Goal: Task Accomplishment & Management: Manage account settings

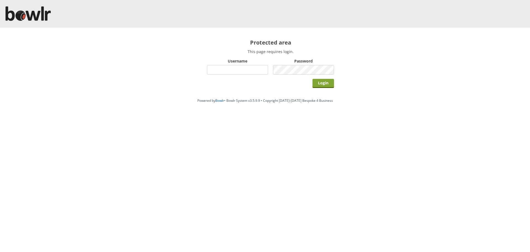
type input "hornseaindoorbowlsclub"
click at [318, 81] on input "Login" at bounding box center [324, 83] width 22 height 9
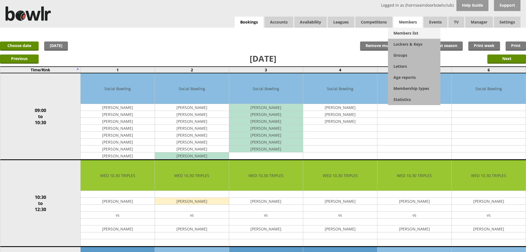
click at [409, 34] on link "Members list" at bounding box center [414, 33] width 52 height 11
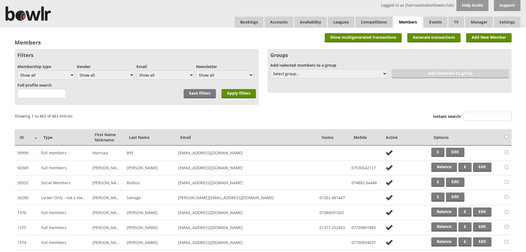
click at [468, 113] on input "Instant search:" at bounding box center [488, 116] width 48 height 9
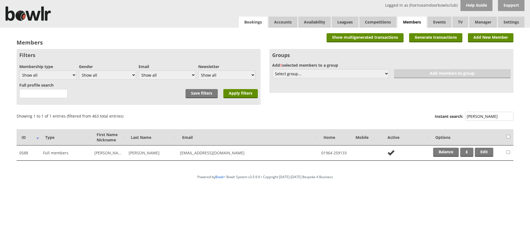
type input "barker"
click at [247, 25] on link "Bookings" at bounding box center [253, 22] width 29 height 11
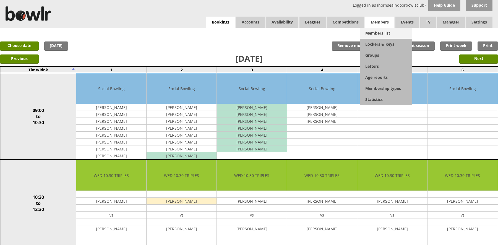
click at [377, 35] on link "Members list" at bounding box center [385, 33] width 52 height 11
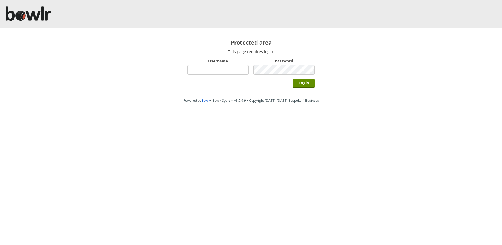
type input "hornseaindoorbowlsclub"
click at [292, 82] on div "Login" at bounding box center [250, 83] width 127 height 14
click at [295, 83] on input "Login" at bounding box center [304, 83] width 22 height 9
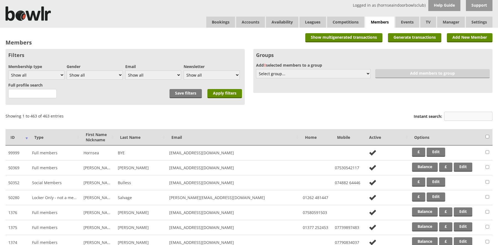
click at [453, 115] on input "Instant search:" at bounding box center [468, 116] width 48 height 9
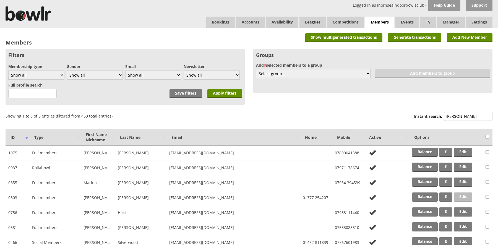
type input "[PERSON_NAME]"
click at [466, 197] on link "Edit" at bounding box center [462, 196] width 19 height 9
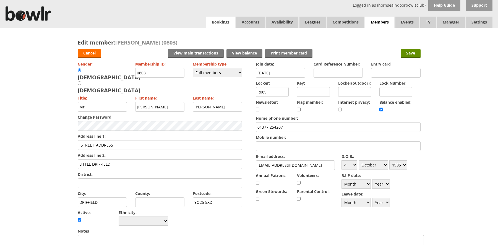
click at [219, 26] on link "Bookings" at bounding box center [220, 22] width 29 height 11
